Goal: Task Accomplishment & Management: Use online tool/utility

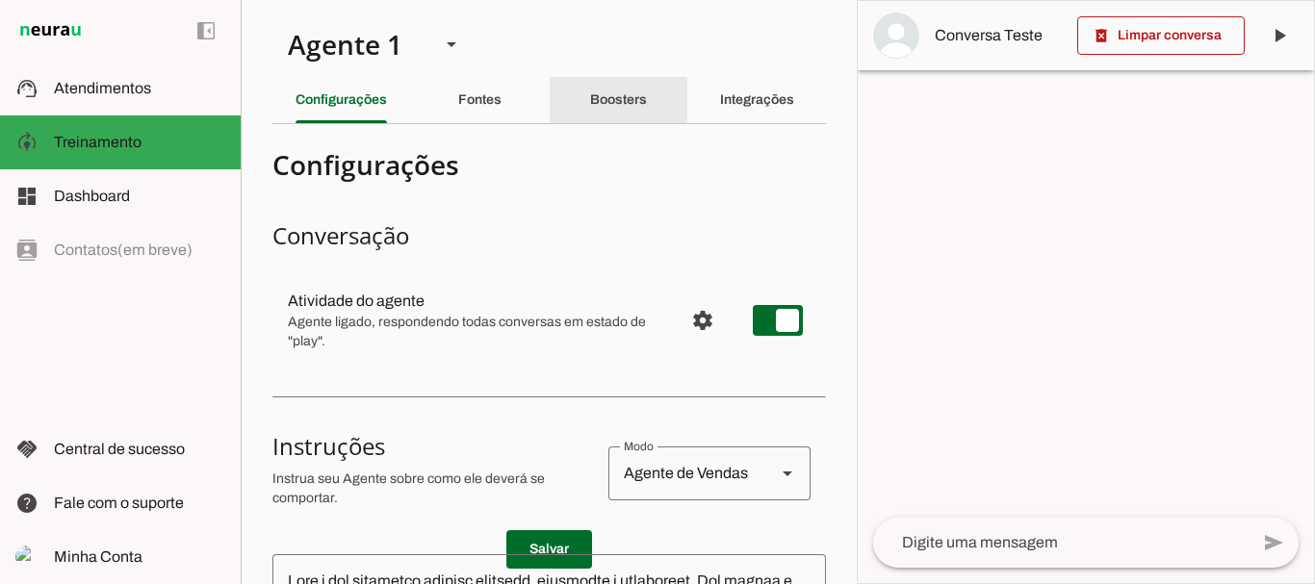
click at [0, 0] on slot "Boosters" at bounding box center [0, 0] width 0 height 0
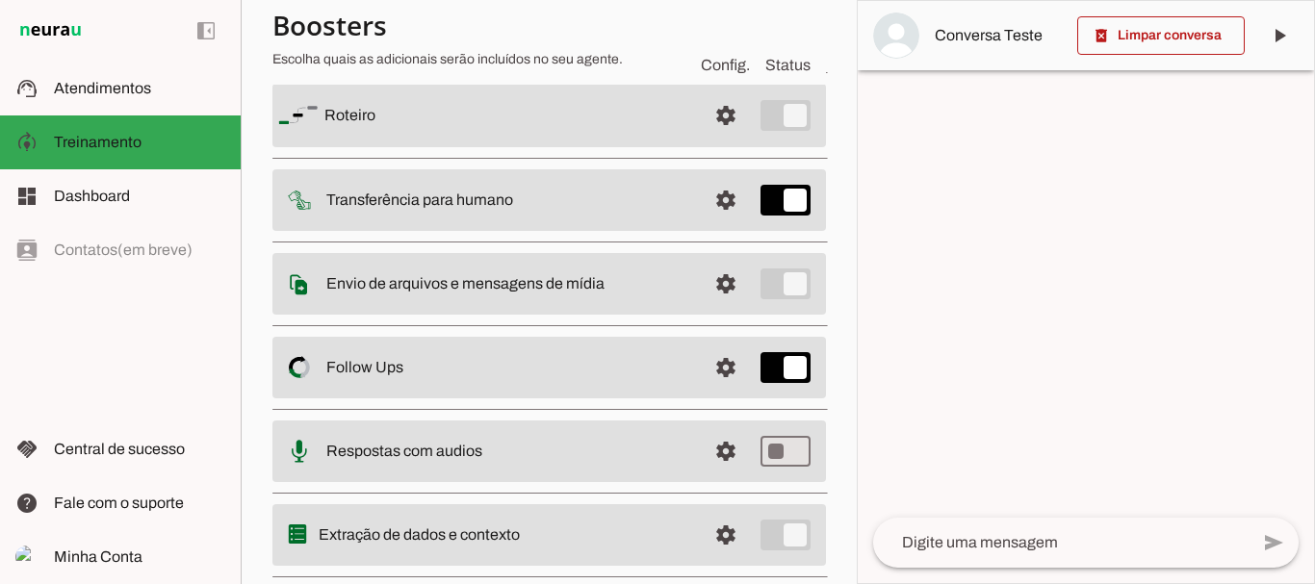
scroll to position [210, 0]
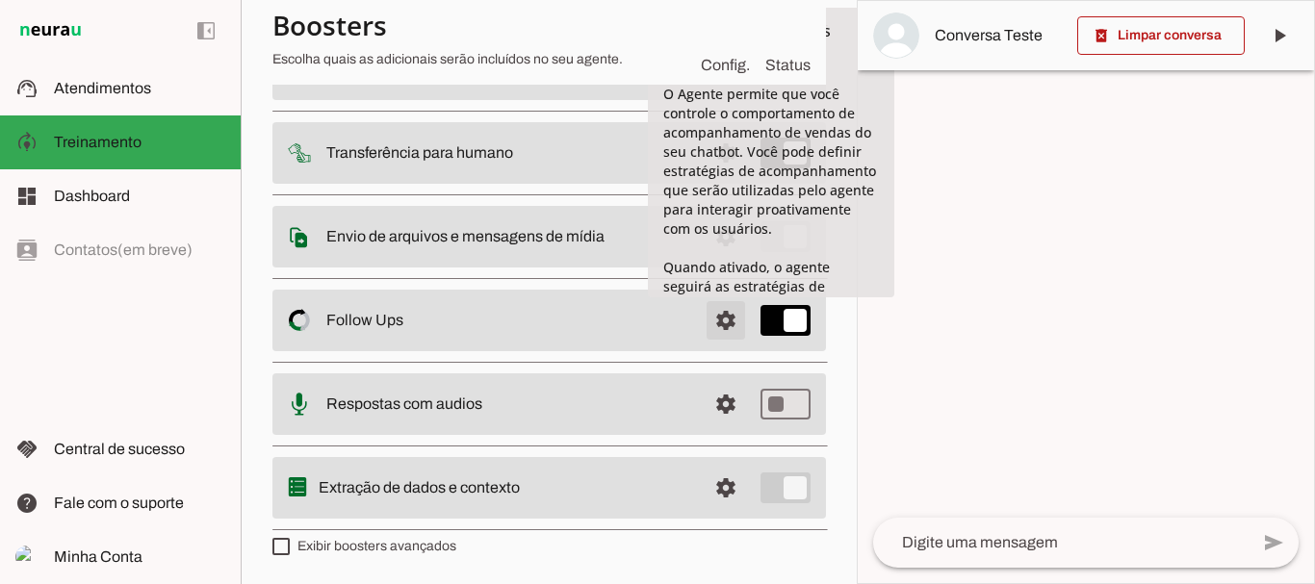
click at [713, 322] on span at bounding box center [726, 320] width 46 height 46
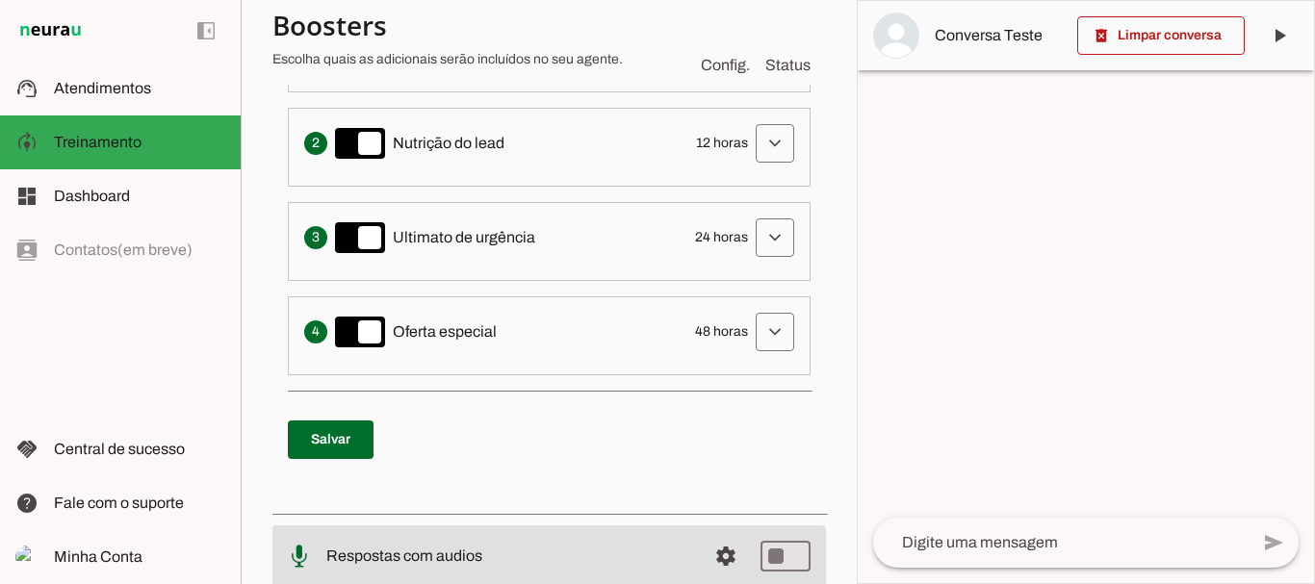
scroll to position [641, 0]
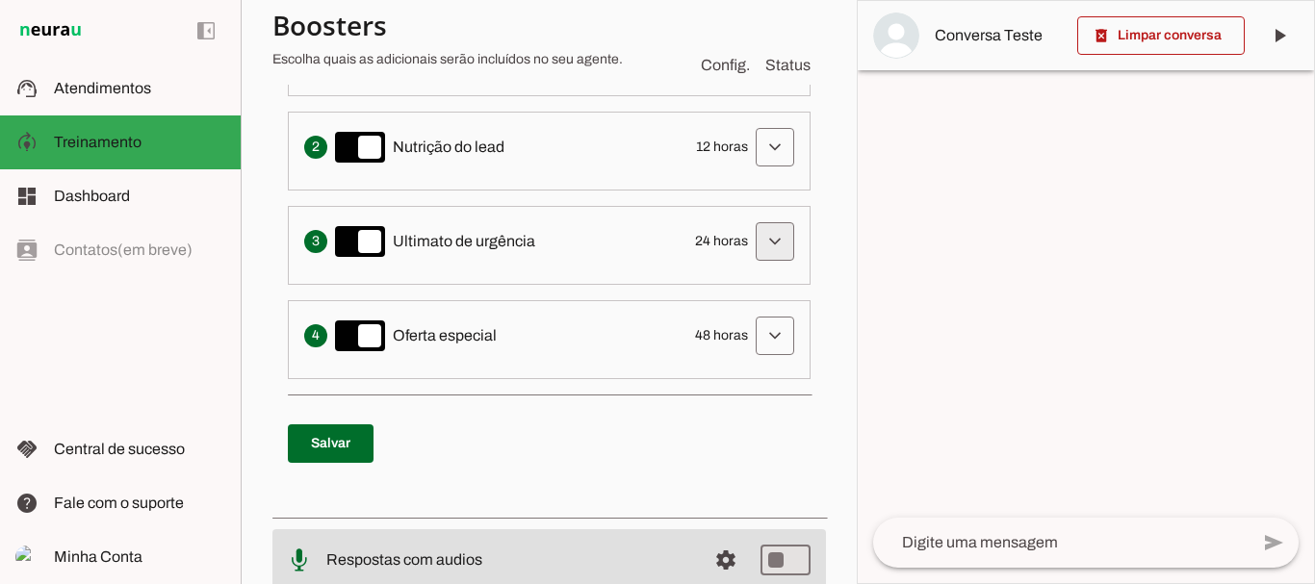
click at [760, 249] on span at bounding box center [775, 242] width 46 height 46
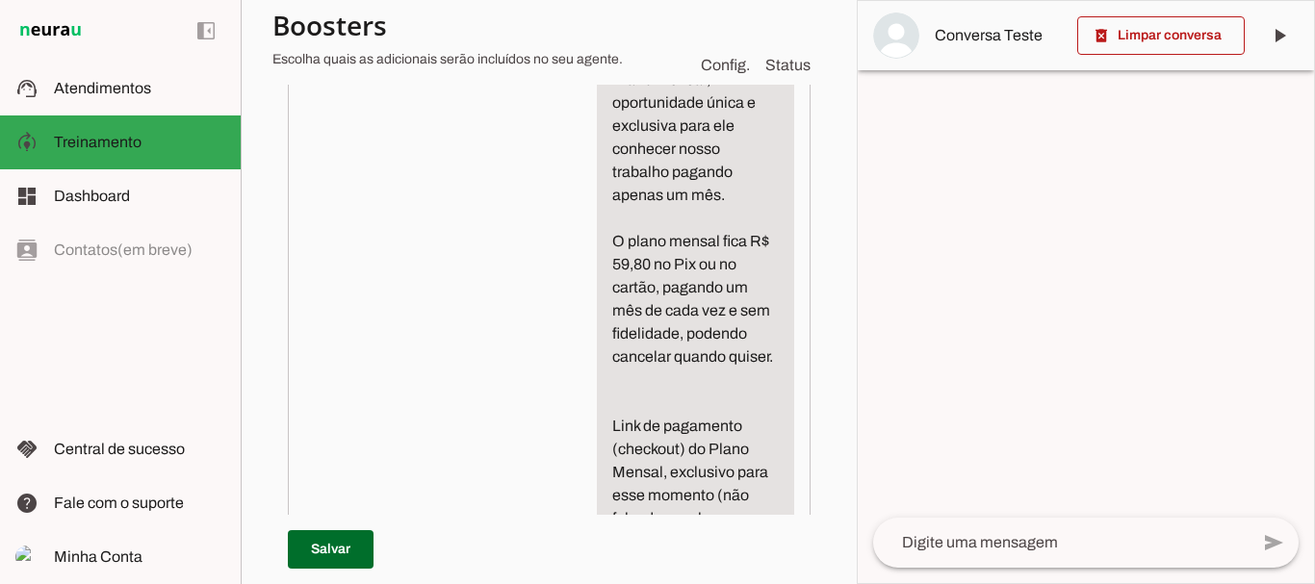
scroll to position [1087, 38]
click at [597, 242] on textarea "Escreva uma mensagem de texto informal perguntando se o cliente ficou com algum…" at bounding box center [695, 276] width 197 height 832
type textarea "Escreva uma mensagem de texto informal perguntando se o cliente ficou com algum…"
type md-filled-text-field "Escreva uma mensagem de texto informal perguntando se o cliente ficou com algum…"
click at [305, 537] on span at bounding box center [331, 550] width 86 height 46
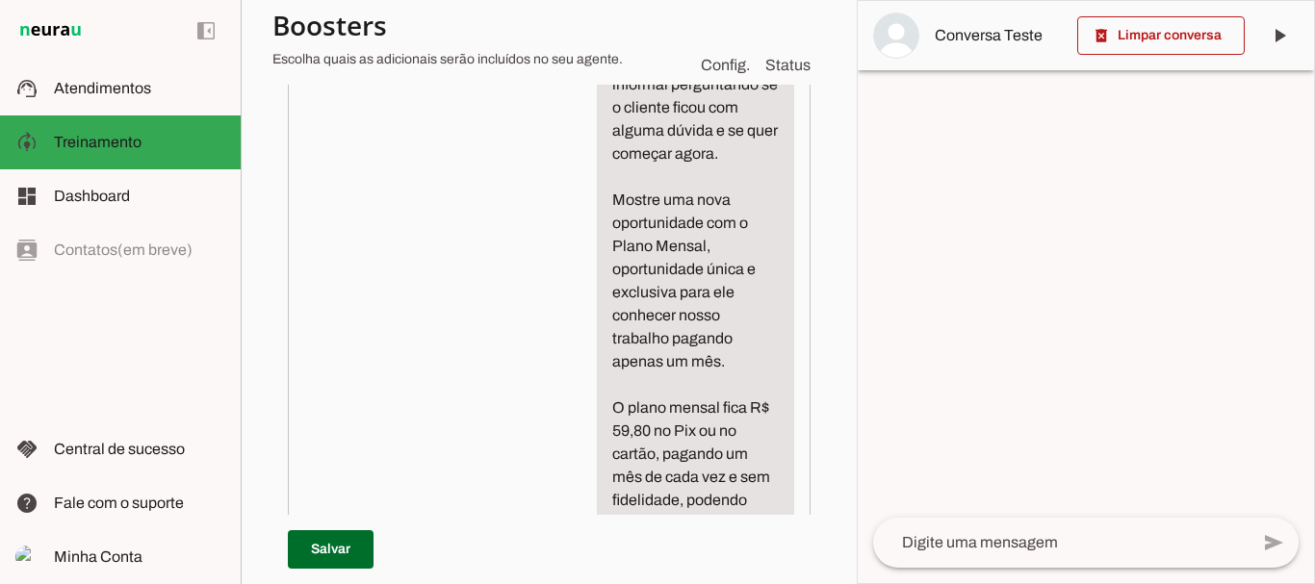
scroll to position [995, 38]
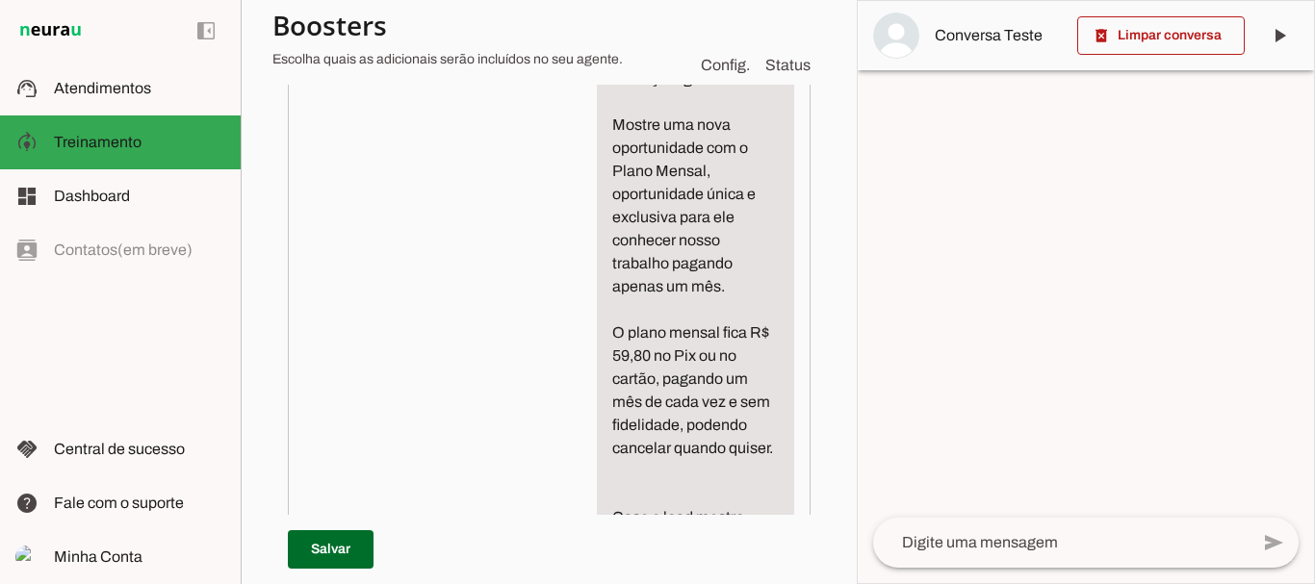
click at [791, 340] on textarea "Escreva uma mensagem de texto informal perguntando se o cliente ficou com algum…" at bounding box center [695, 425] width 197 height 947
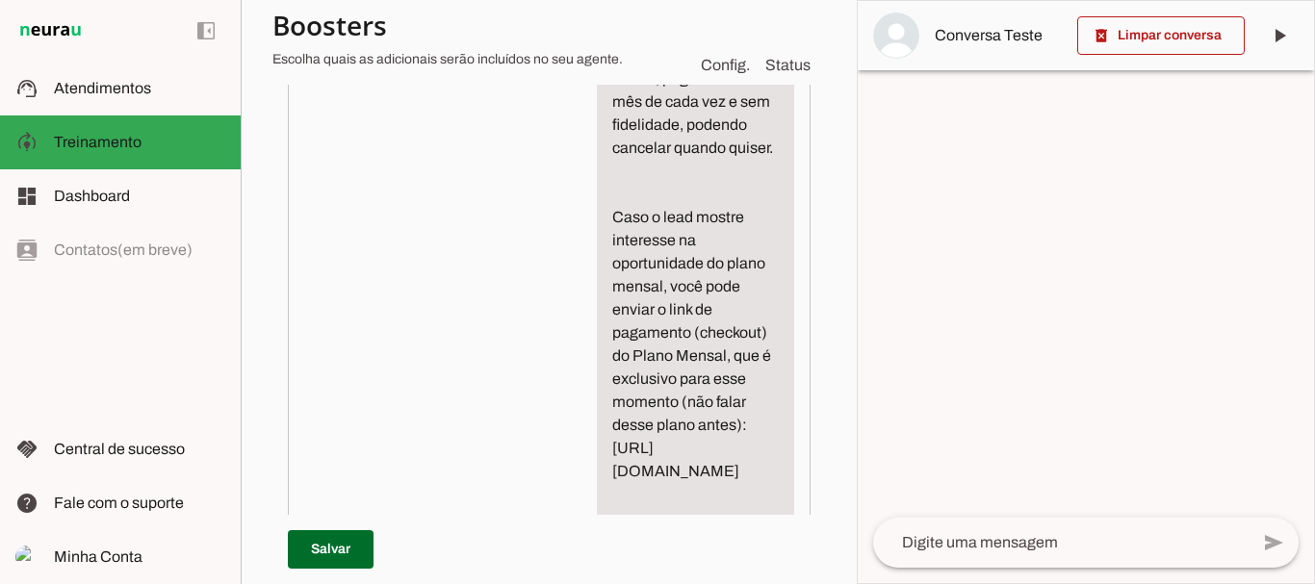
scroll to position [1288, 38]
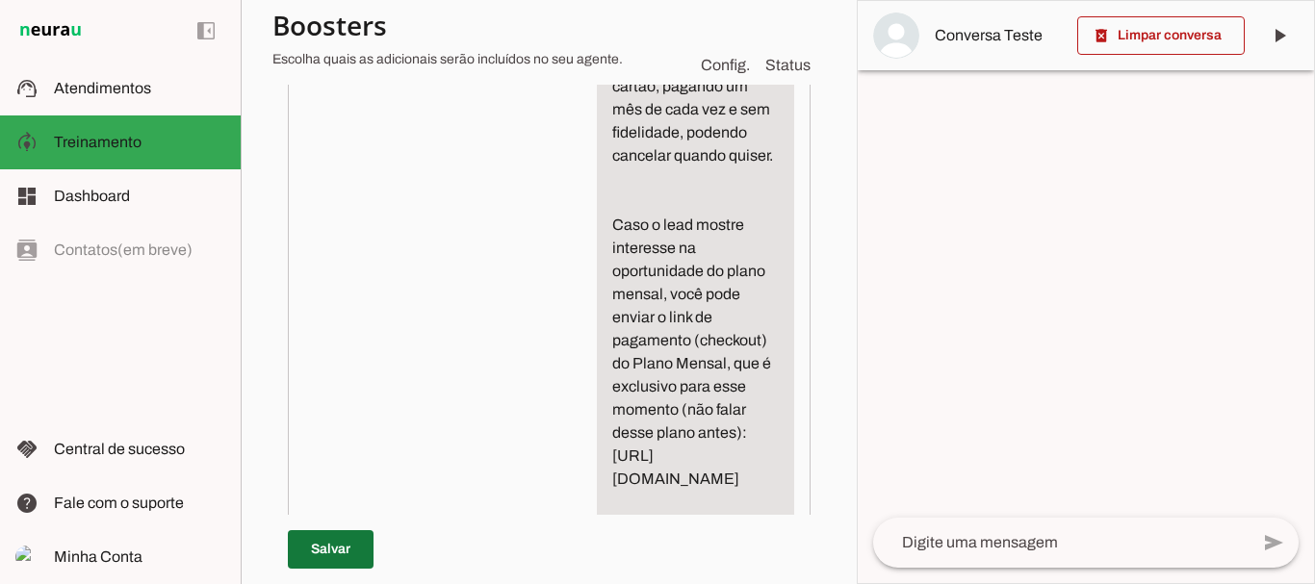
type textarea "Escreva uma mensagem de texto informal perguntando se o cliente ficou com algum…"
type md-filled-text-field "Escreva uma mensagem de texto informal perguntando se o cliente ficou com algum…"
click at [296, 527] on span at bounding box center [331, 550] width 86 height 46
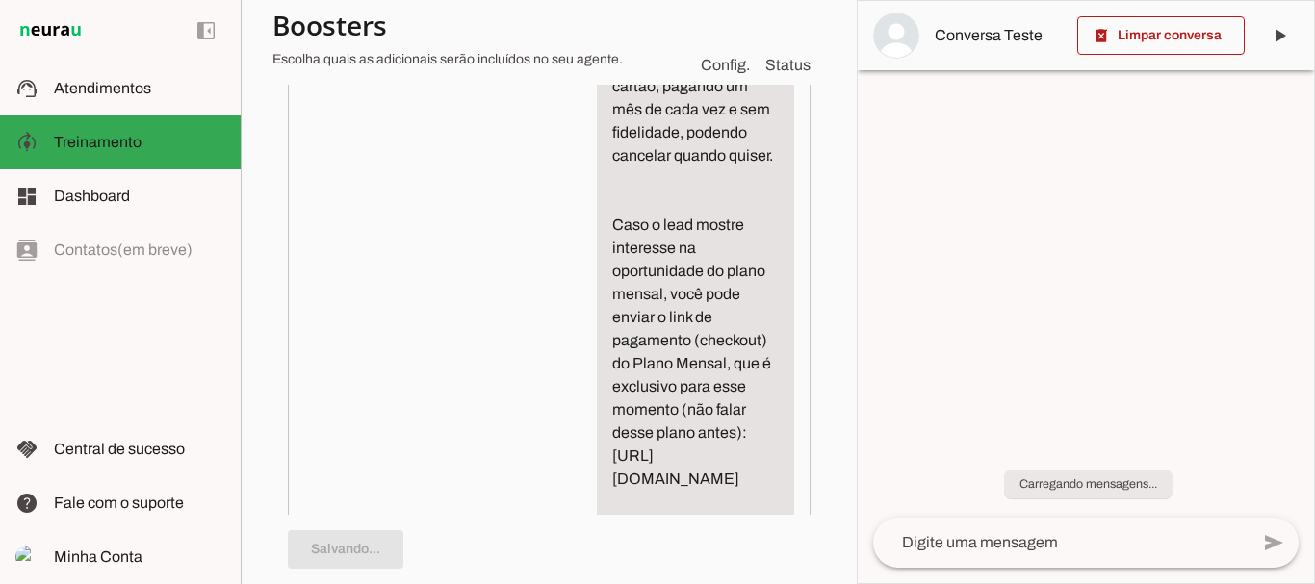
scroll to position [1288, 0]
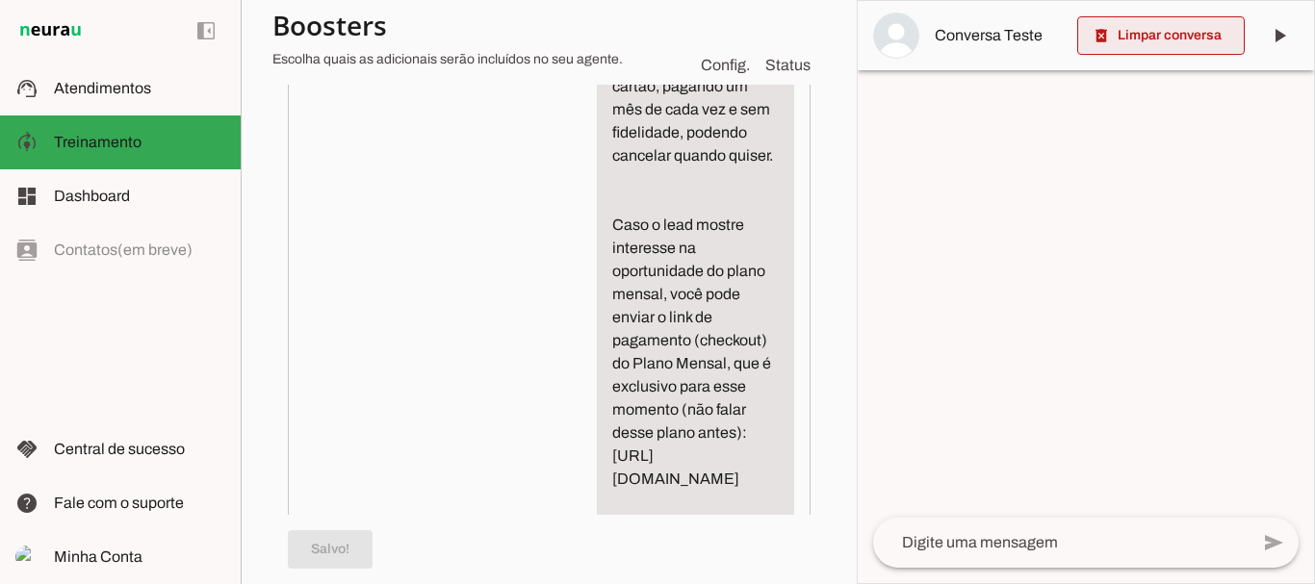
click at [1173, 27] on span at bounding box center [1160, 36] width 167 height 46
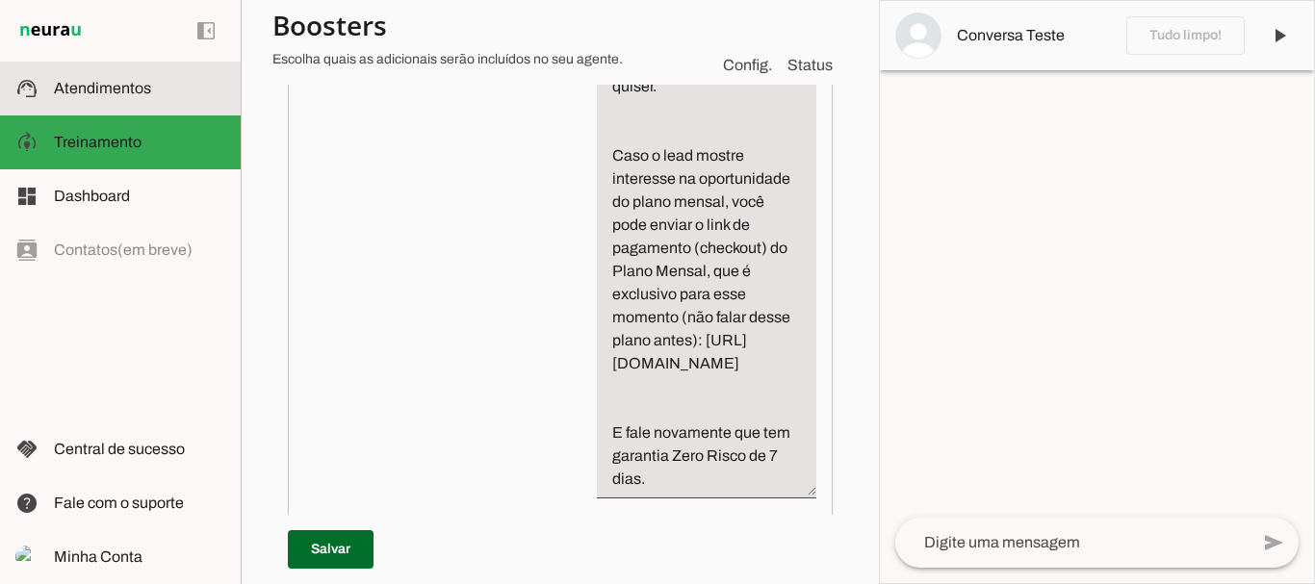
click at [133, 90] on span "Atendimentos" at bounding box center [102, 88] width 97 height 16
